Goal: Find specific page/section: Find specific page/section

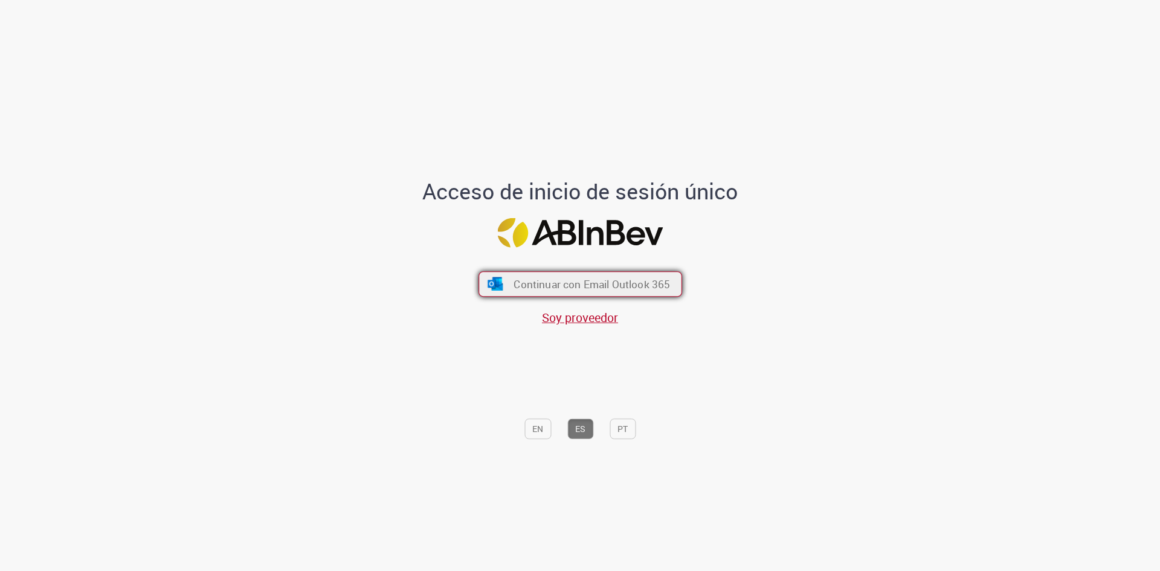
click at [504, 288] on button "Continuar con Email Outlook 365" at bounding box center [580, 283] width 204 height 25
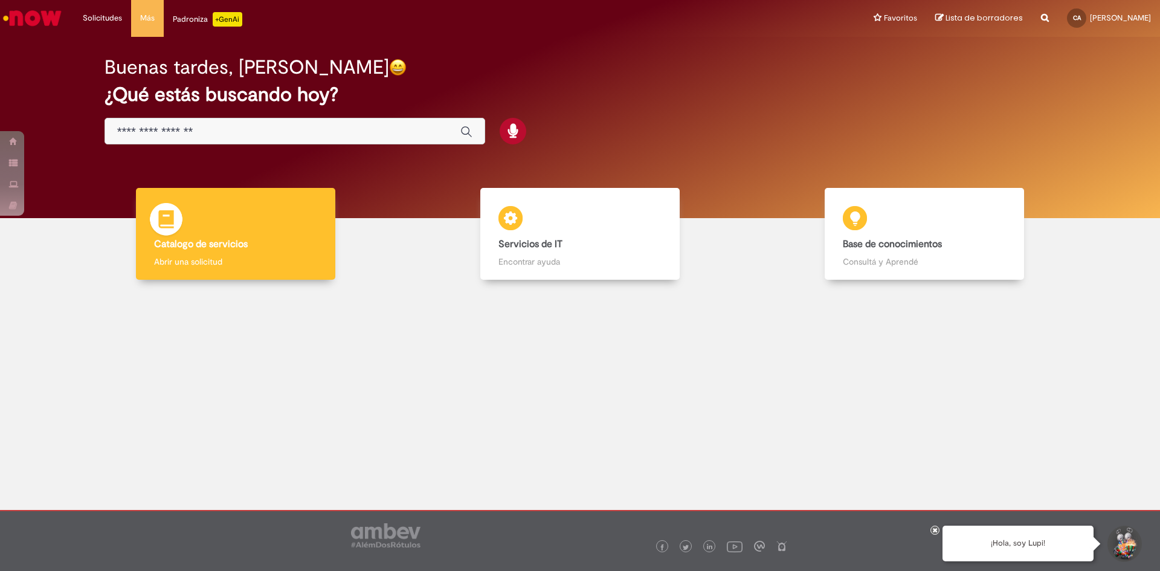
click at [243, 249] on b "Catalogo de servicios" at bounding box center [201, 244] width 94 height 12
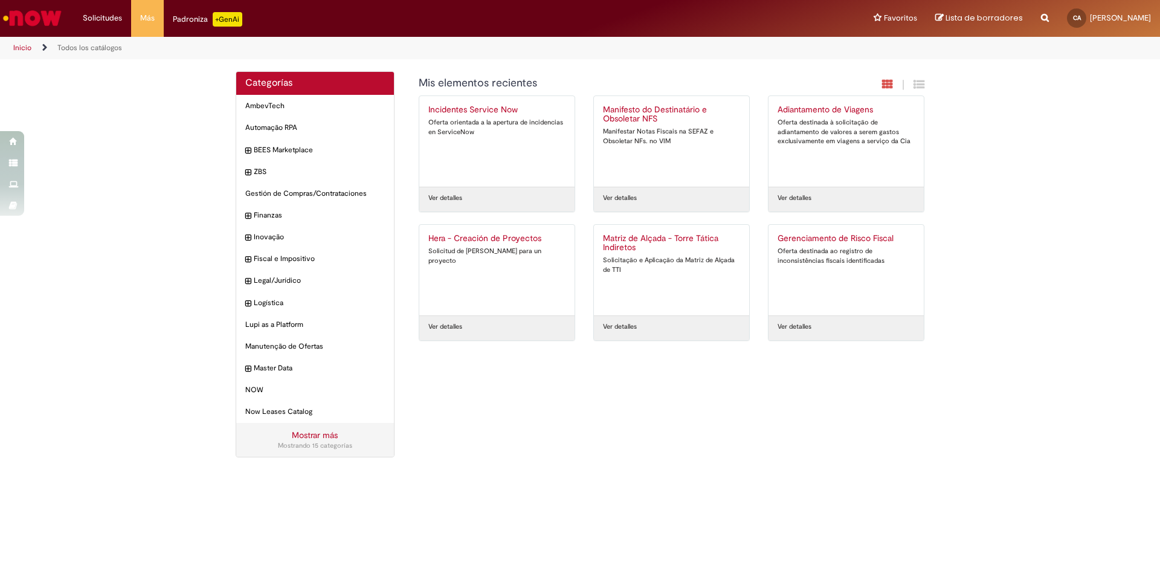
click at [567, 394] on div "Categorías AmbevTech Elementos Automação RPA Elementos BEES Marketplace Element…" at bounding box center [580, 270] width 707 height 398
click at [181, 239] on div "Categorías AmbevTech Elementos Automação RPA Elementos BEES Marketplace Element…" at bounding box center [580, 270] width 1160 height 399
click at [501, 390] on div "Categorías AmbevTech Elementos Automação RPA Elementos BEES Marketplace Element…" at bounding box center [580, 270] width 707 height 398
click at [52, 14] on img "Ir a la página principal" at bounding box center [32, 18] width 62 height 24
